Goal: Communication & Community: Ask a question

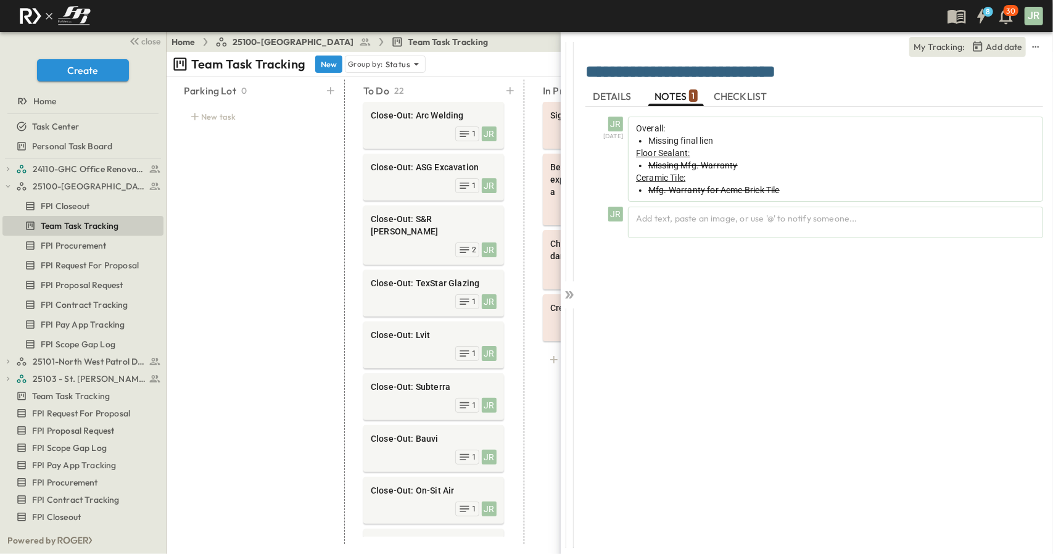
scroll to position [510, 0]
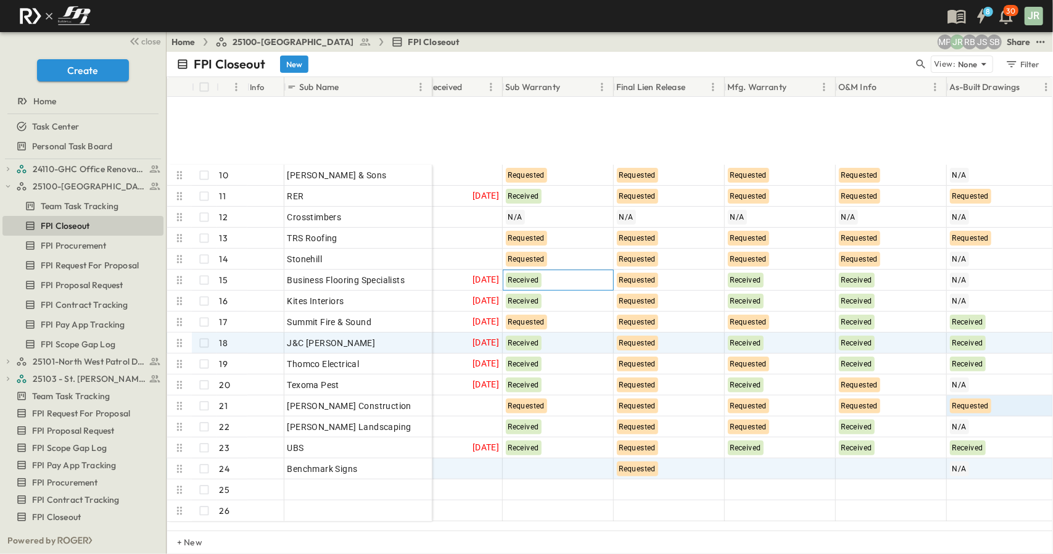
scroll to position [244, 300]
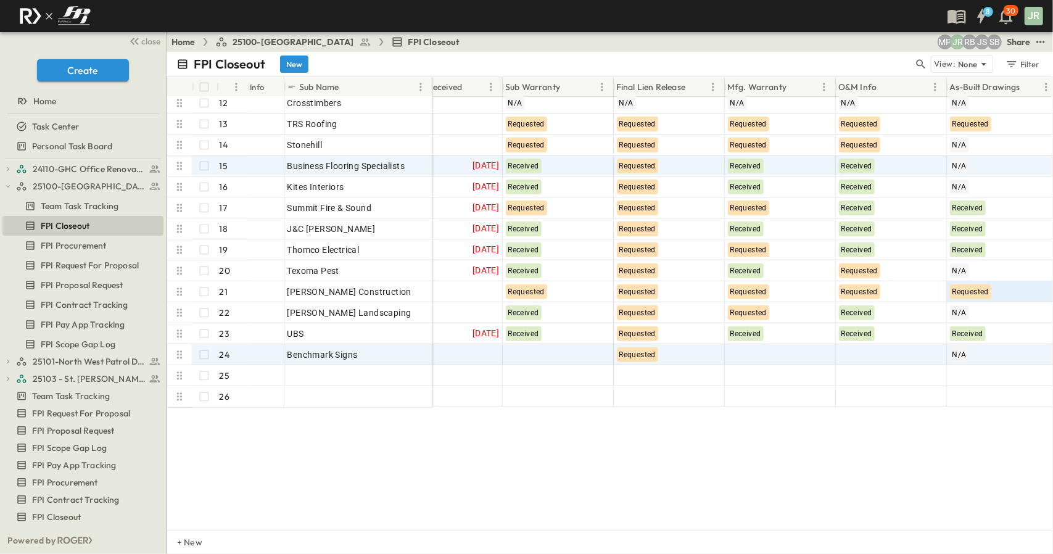
drag, startPoint x: 592, startPoint y: 344, endPoint x: 558, endPoint y: 404, distance: 69.4
click at [558, 404] on div "Lopez & Sons 10 OPEN Lopez & Sons RER 11 OPEN RER Crosstimbers 12 OPEN Crosstim…" at bounding box center [610, 314] width 886 height 434
click at [557, 345] on div at bounding box center [559, 355] width 110 height 20
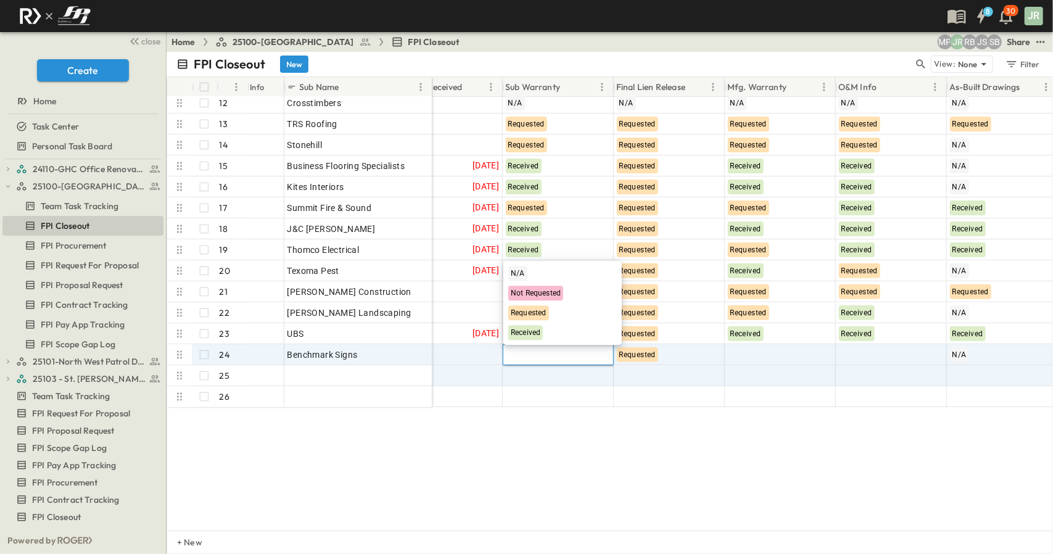
click at [516, 318] on div "Requested" at bounding box center [529, 312] width 41 height 15
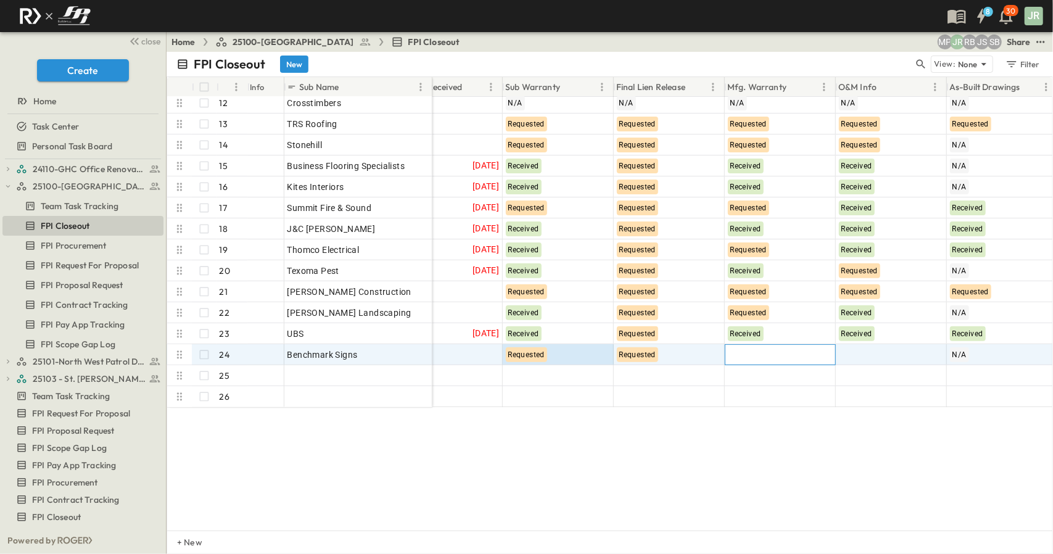
click at [745, 350] on div at bounding box center [781, 355] width 110 height 20
click at [756, 313] on span "Requested" at bounding box center [751, 313] width 36 height 9
click at [849, 354] on div at bounding box center [892, 355] width 110 height 20
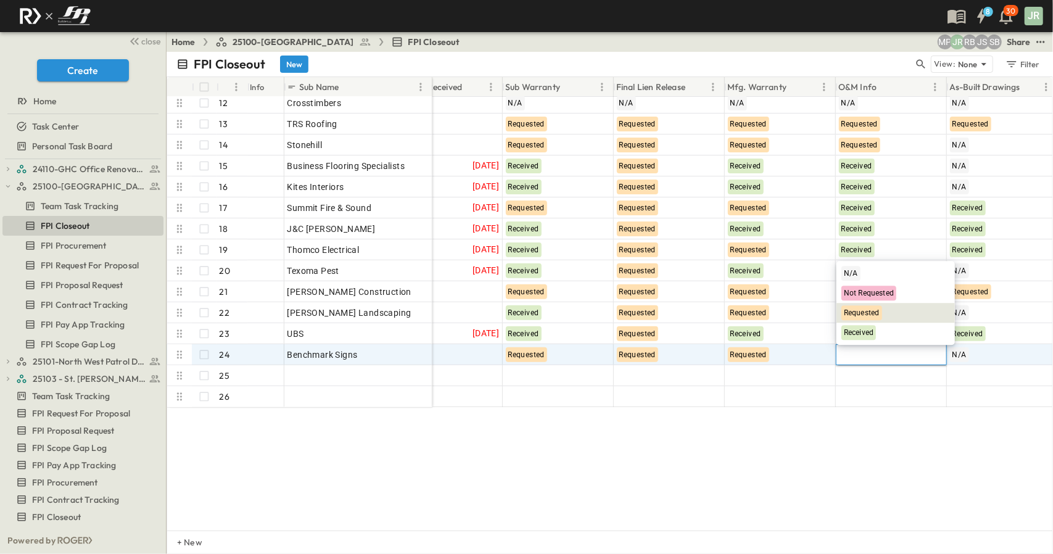
click at [864, 317] on span "Requested" at bounding box center [862, 313] width 36 height 9
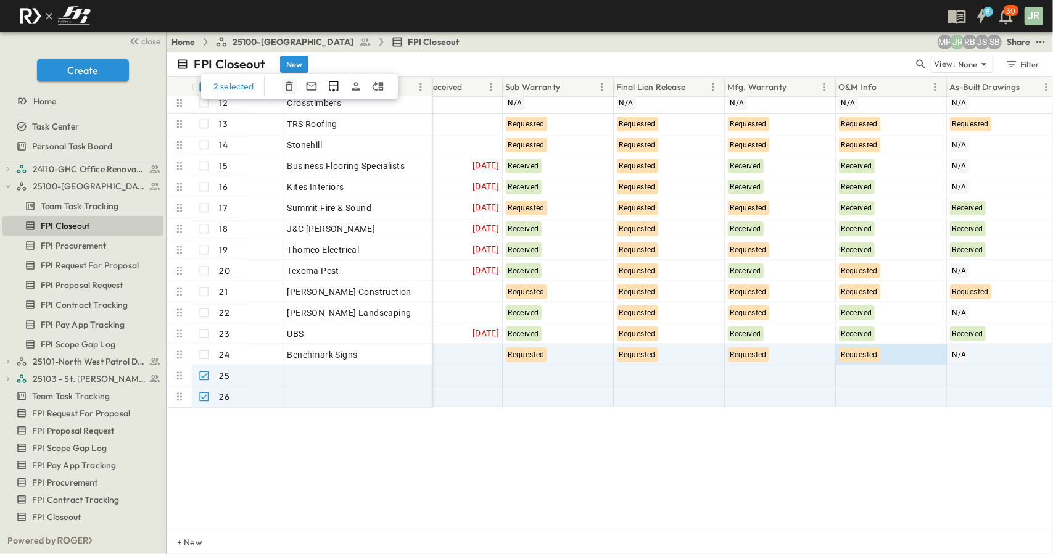
click at [290, 86] on icon "button" at bounding box center [289, 86] width 7 height 9
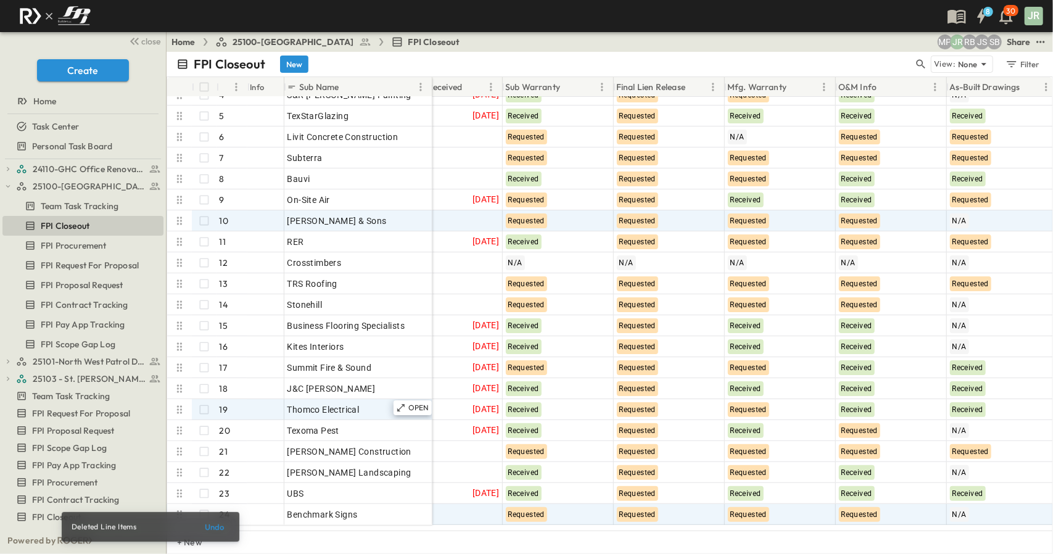
scroll to position [0, 300]
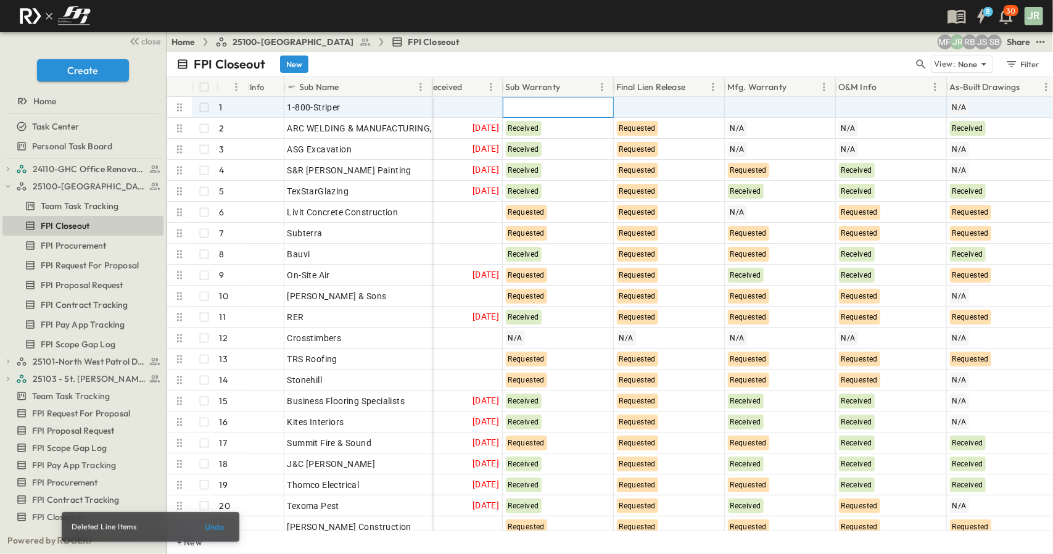
click at [555, 112] on div at bounding box center [559, 108] width 110 height 20
click at [548, 151] on div "Requested" at bounding box center [529, 158] width 41 height 15
click at [642, 114] on div at bounding box center [670, 108] width 110 height 20
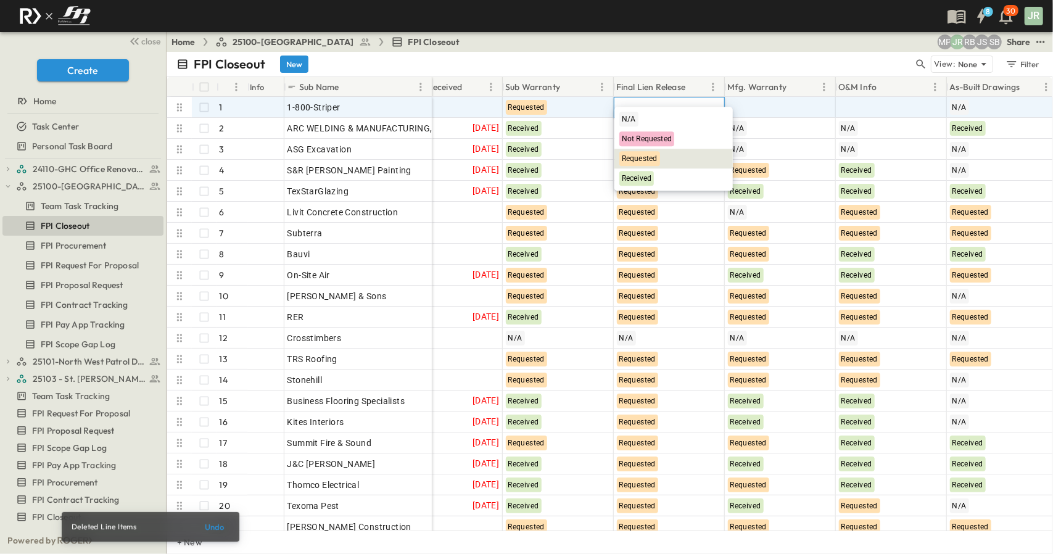
click at [655, 164] on div "Requested" at bounding box center [640, 158] width 41 height 15
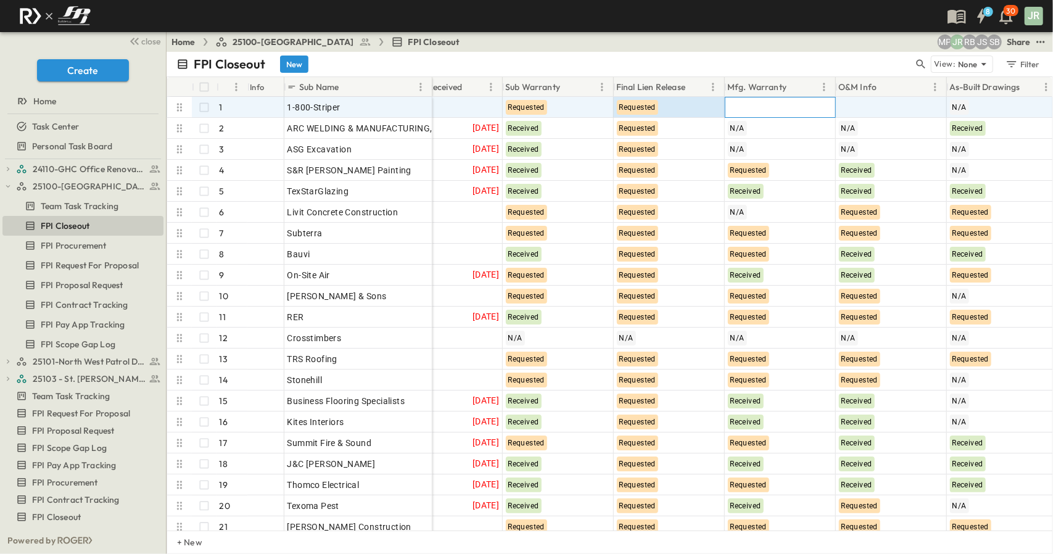
click at [771, 109] on div at bounding box center [781, 108] width 110 height 20
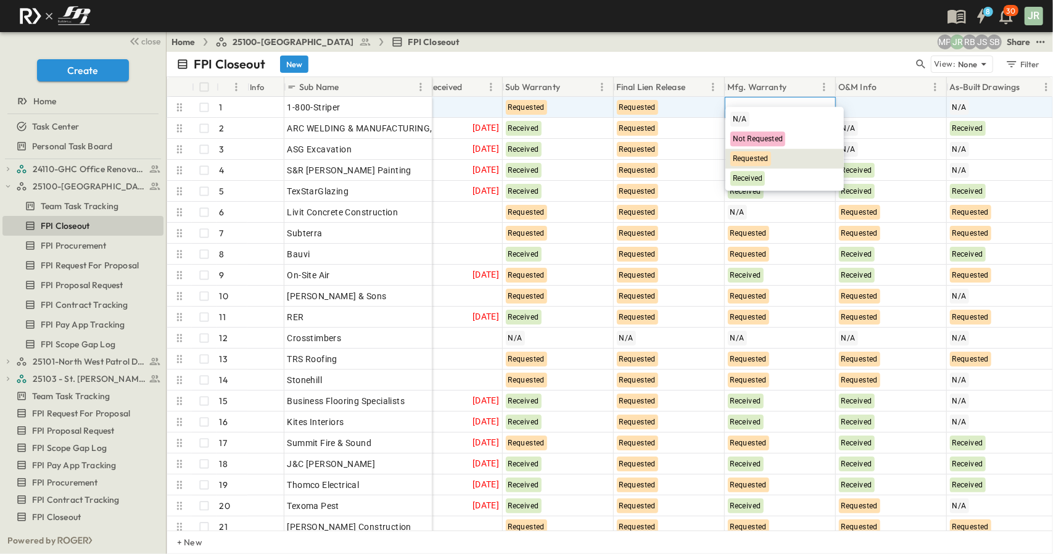
click at [752, 155] on span "Requested" at bounding box center [751, 158] width 36 height 9
click at [879, 96] on div "O&M Info" at bounding box center [883, 87] width 89 height 20
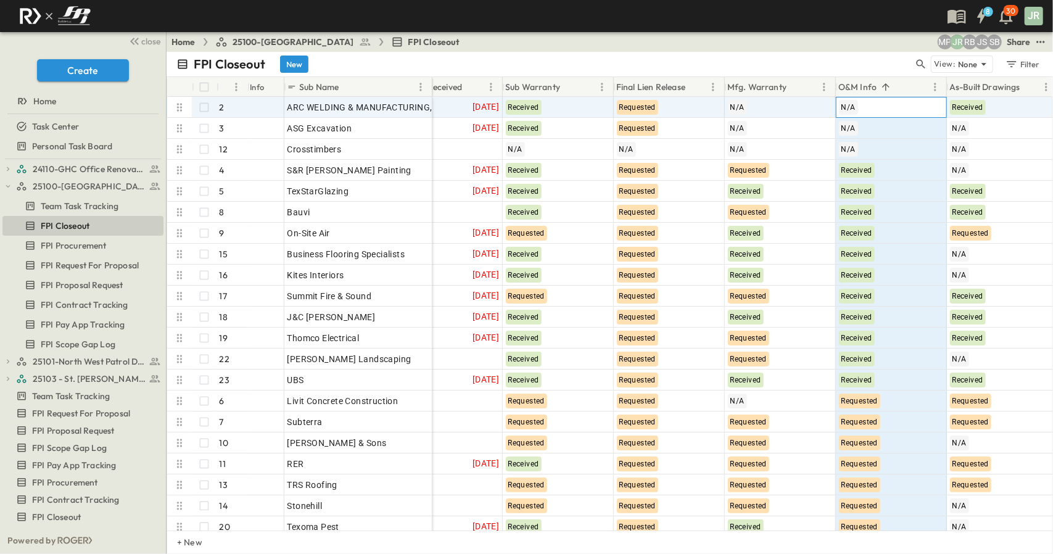
click at [880, 103] on div "N/A" at bounding box center [892, 108] width 110 height 20
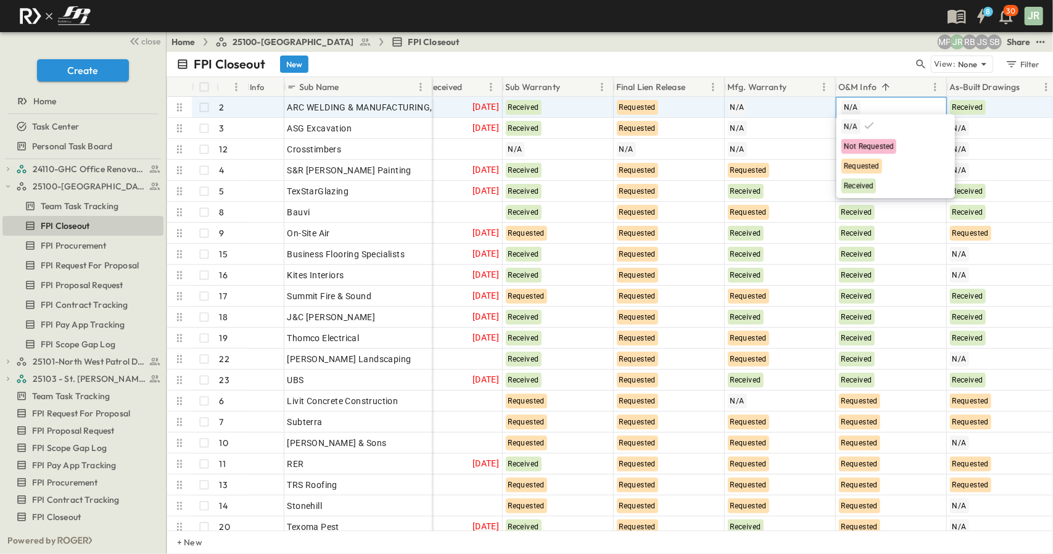
click at [842, 64] on div "FPI Closeout New" at bounding box center [545, 64] width 737 height 17
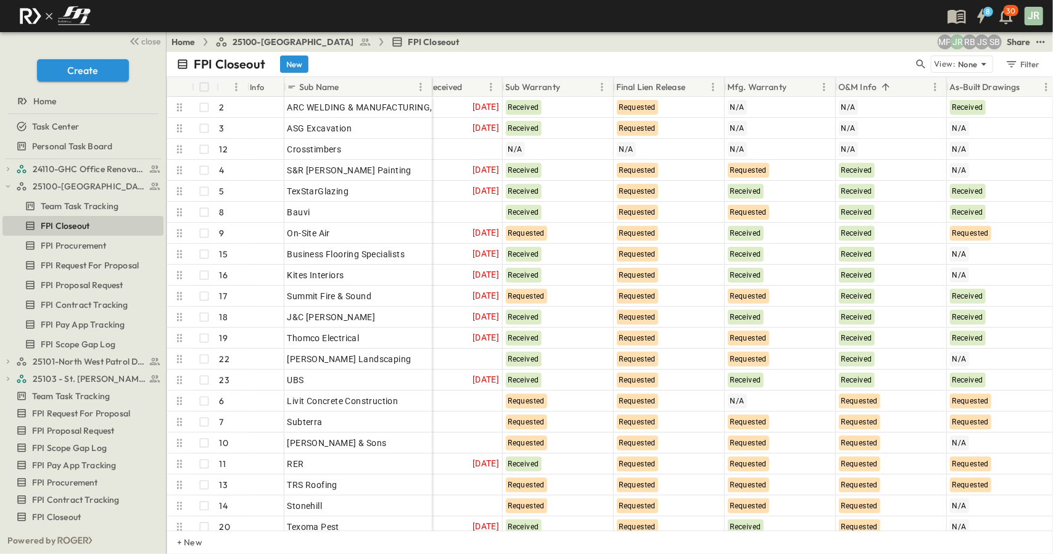
click at [878, 88] on div "O&M Info" at bounding box center [883, 87] width 89 height 20
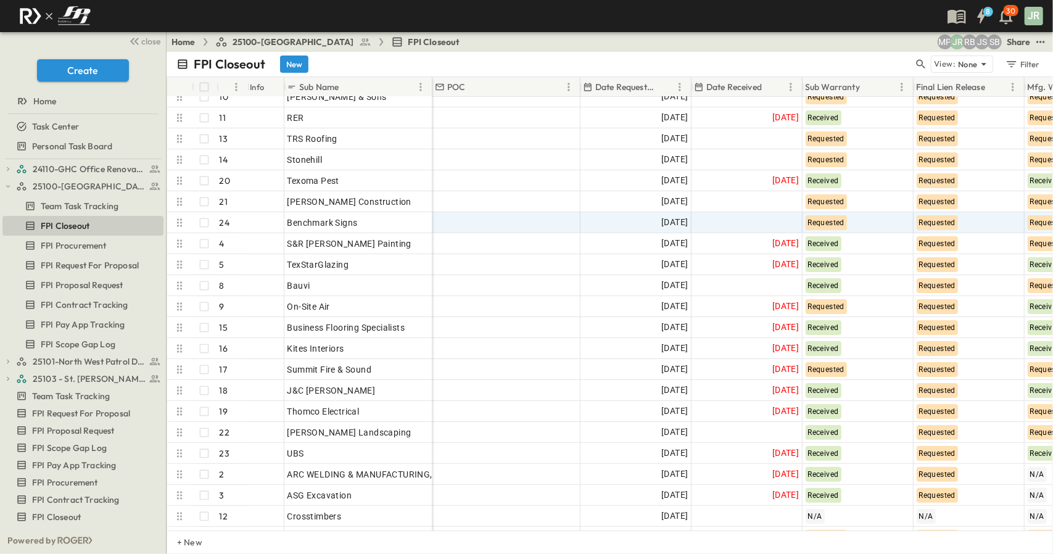
scroll to position [0, 0]
